Goal: Task Accomplishment & Management: Manage account settings

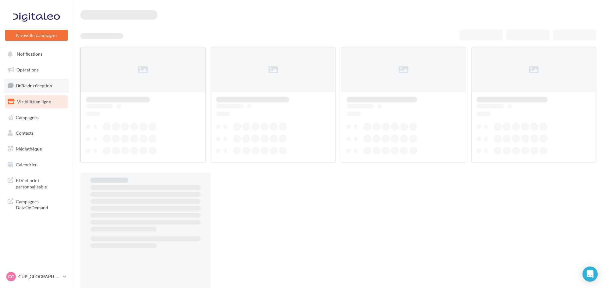
click at [40, 86] on span "Boîte de réception" at bounding box center [34, 85] width 36 height 5
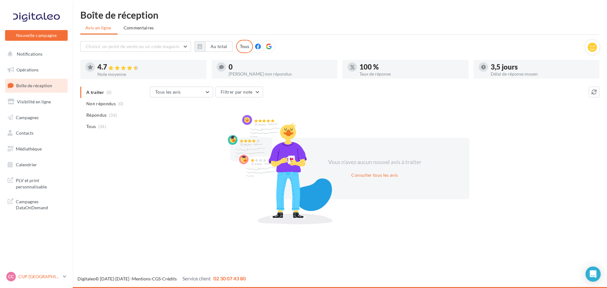
click at [36, 279] on p "CUP [GEOGRAPHIC_DATA]" at bounding box center [39, 277] width 42 height 6
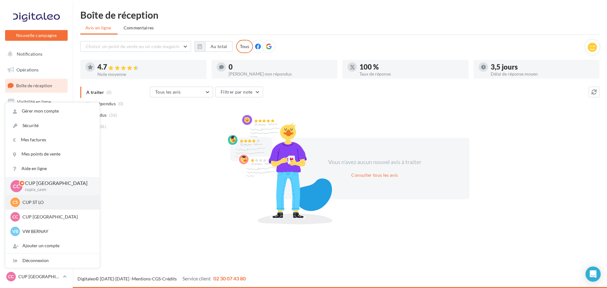
click at [39, 200] on p "CUP ST LO" at bounding box center [57, 202] width 70 height 6
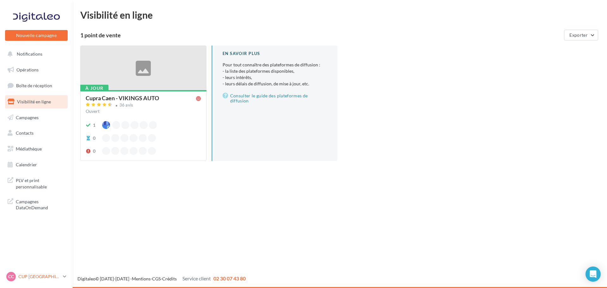
drag, startPoint x: 36, startPoint y: 279, endPoint x: 41, endPoint y: 277, distance: 5.0
click at [36, 279] on p "CUP [GEOGRAPHIC_DATA]" at bounding box center [39, 277] width 42 height 6
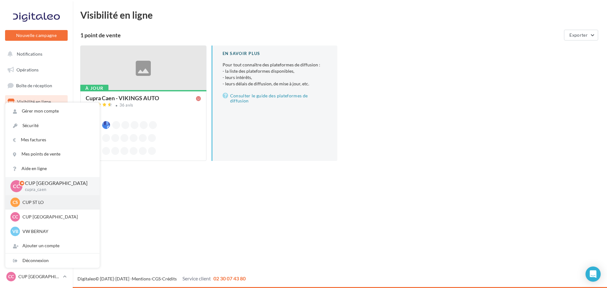
click at [44, 207] on div "CS CUP ST LO cupra-saintlo" at bounding box center [52, 202] width 84 height 9
